Goal: Task Accomplishment & Management: Manage account settings

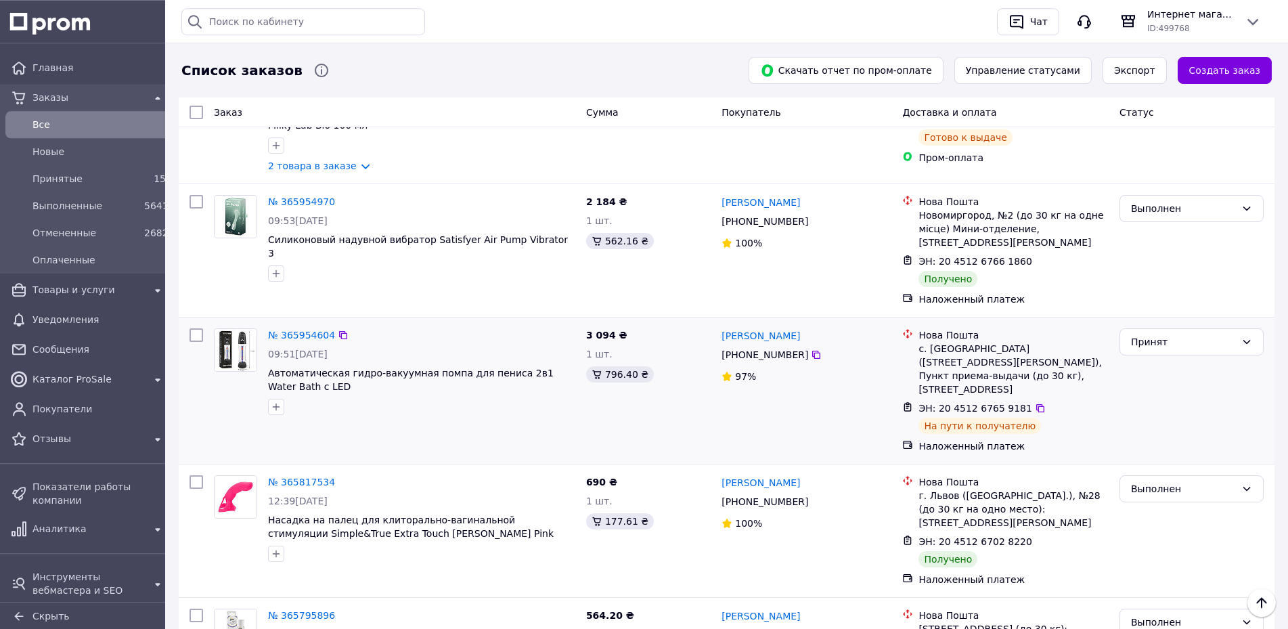
scroll to position [2555, 0]
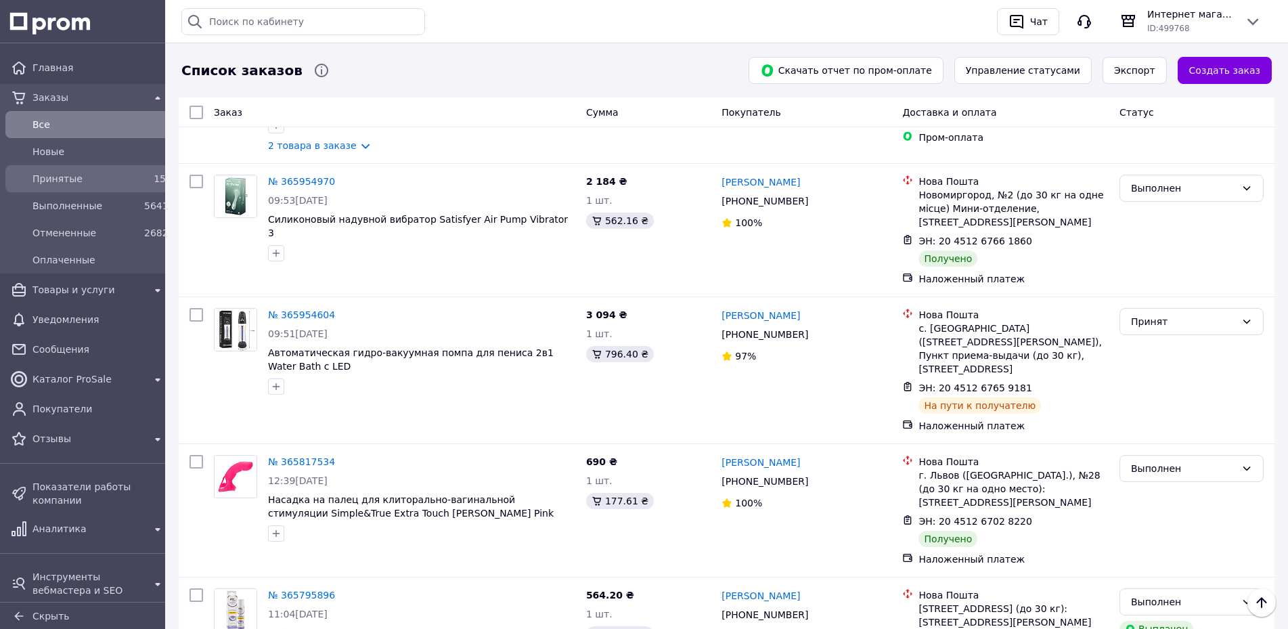
click at [102, 173] on span "Принятые" at bounding box center [85, 179] width 106 height 14
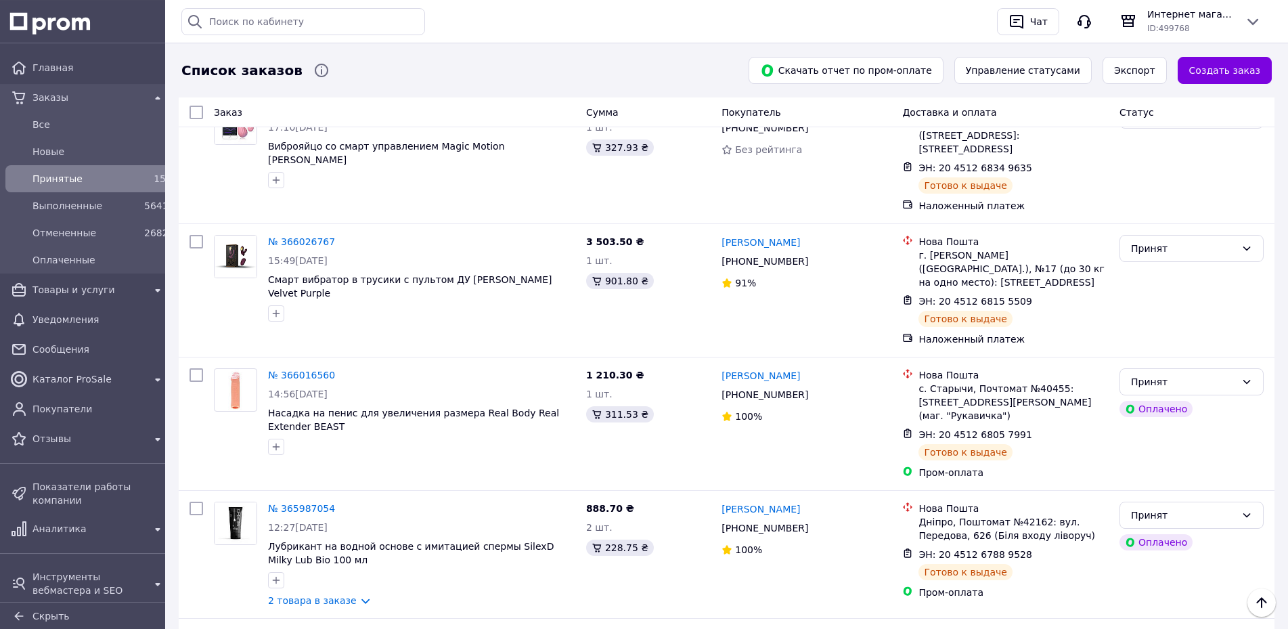
scroll to position [1545, 0]
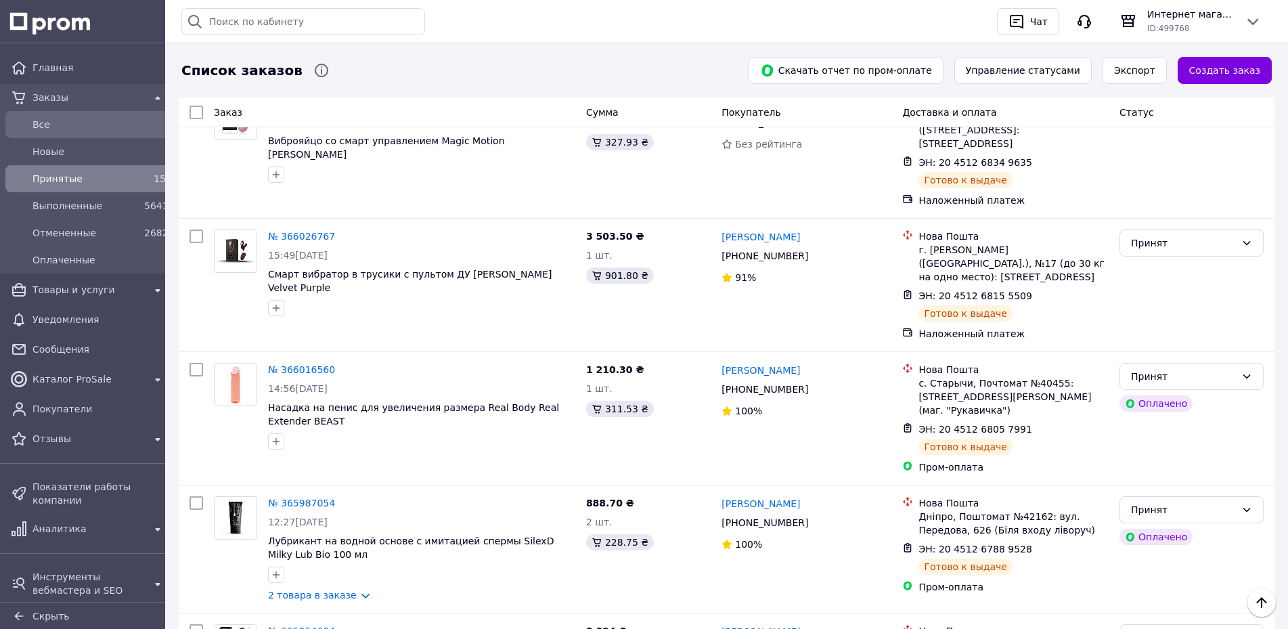
click at [58, 120] on span "Все" at bounding box center [98, 125] width 133 height 14
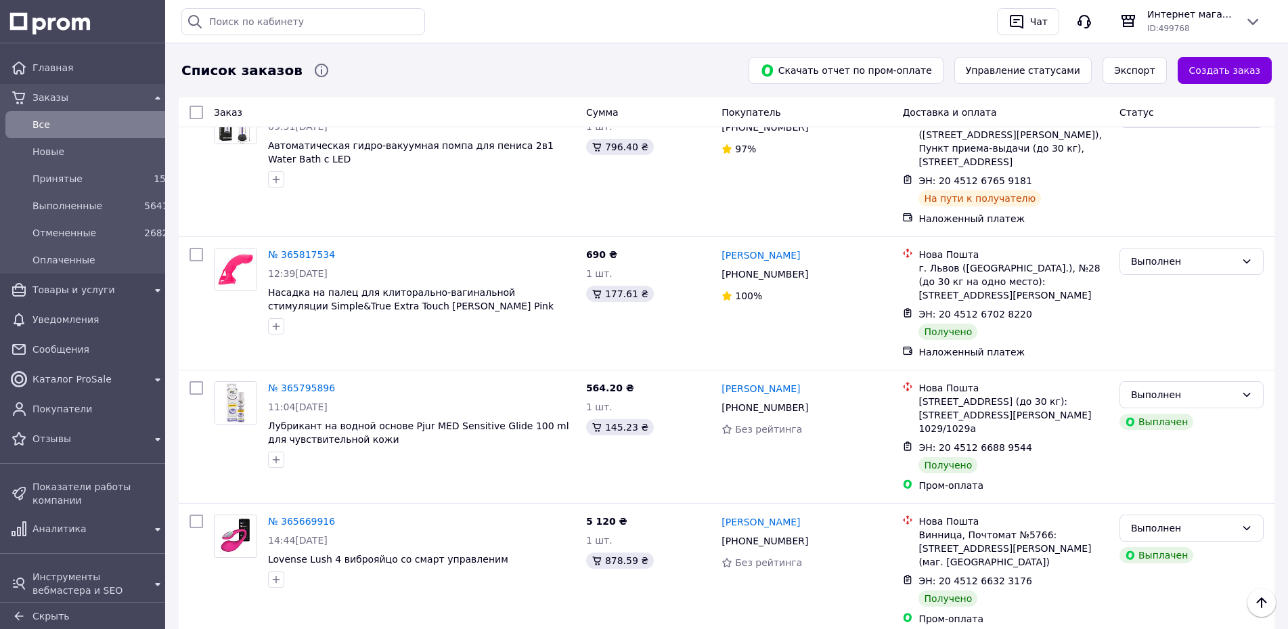
scroll to position [3108, 0]
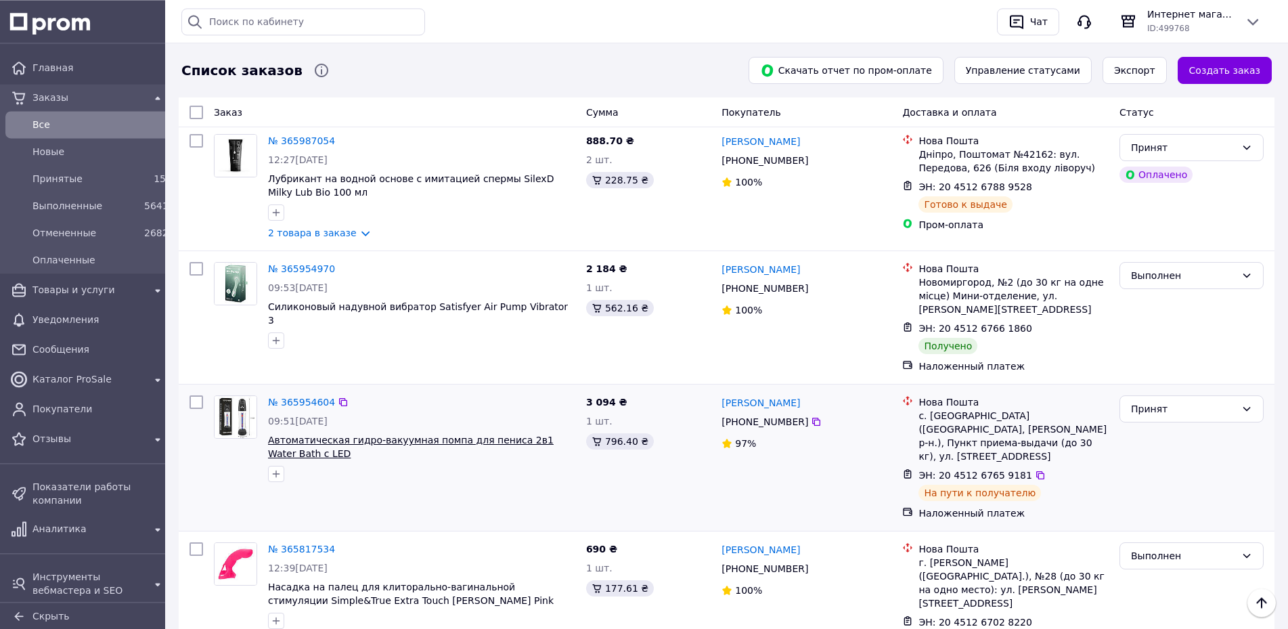
scroll to position [2486, 0]
